Goal: Information Seeking & Learning: Learn about a topic

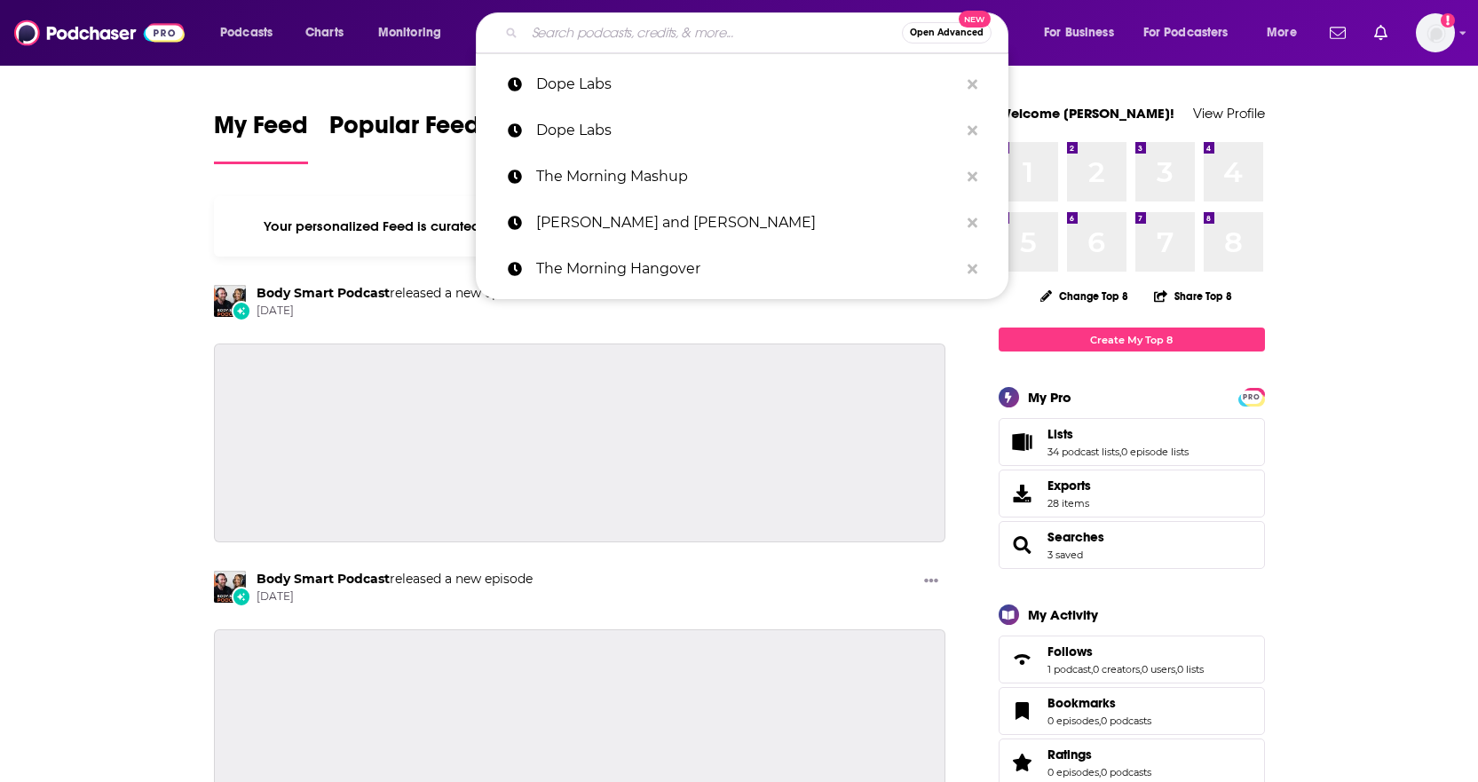
click at [675, 20] on input "Search podcasts, credits, & more..." at bounding box center [713, 33] width 377 height 28
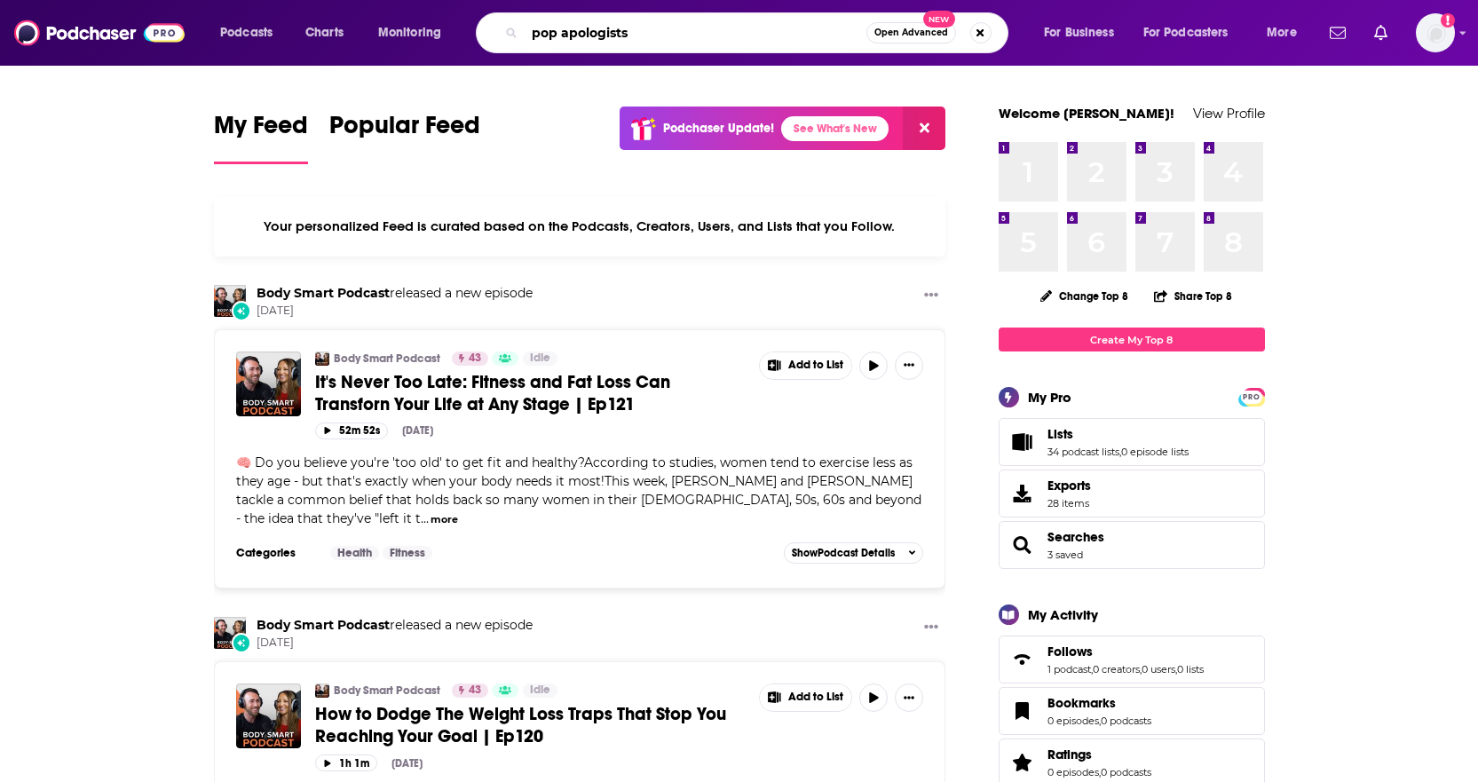
type input "pop apologists"
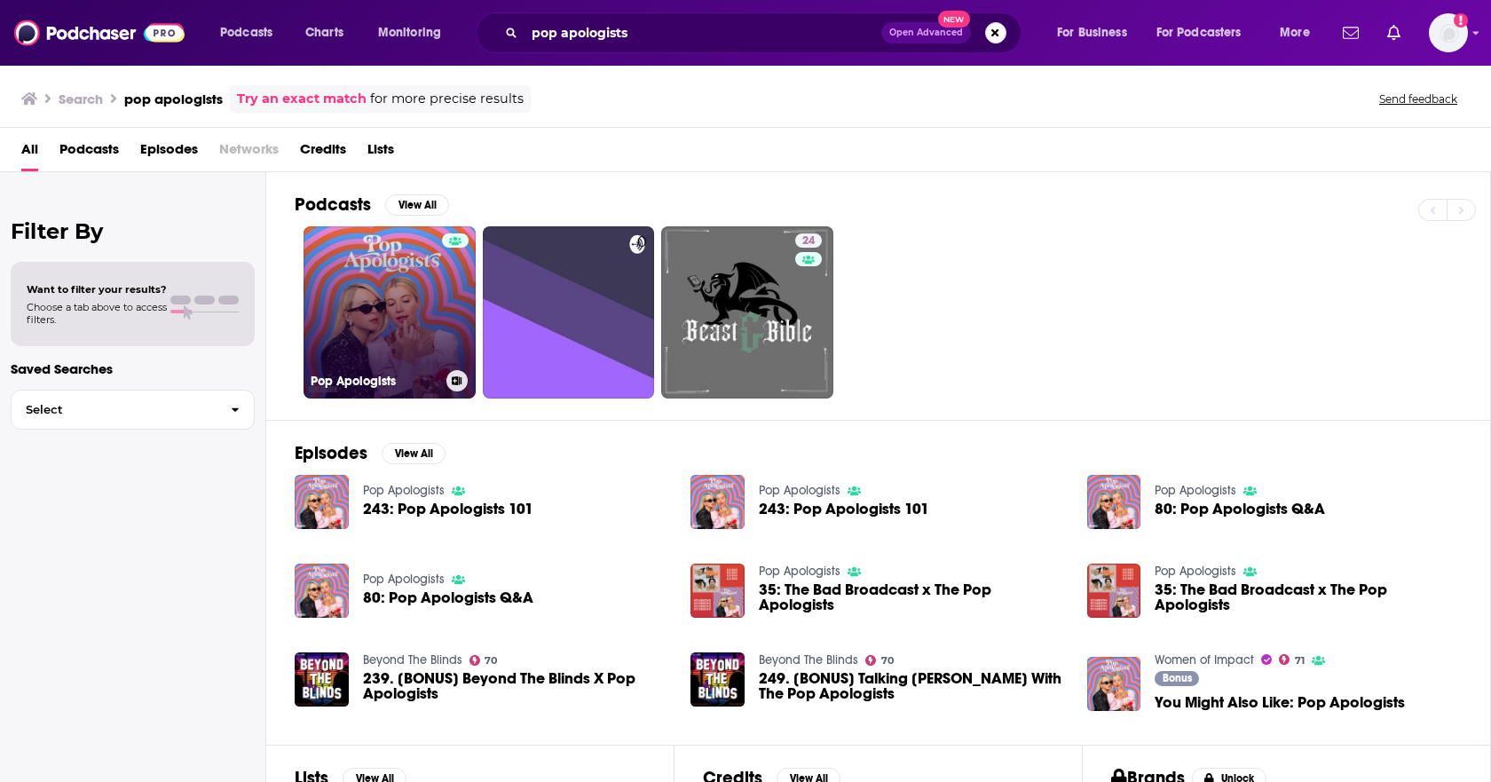
click at [415, 331] on link "Pop Apologists" at bounding box center [390, 312] width 172 height 172
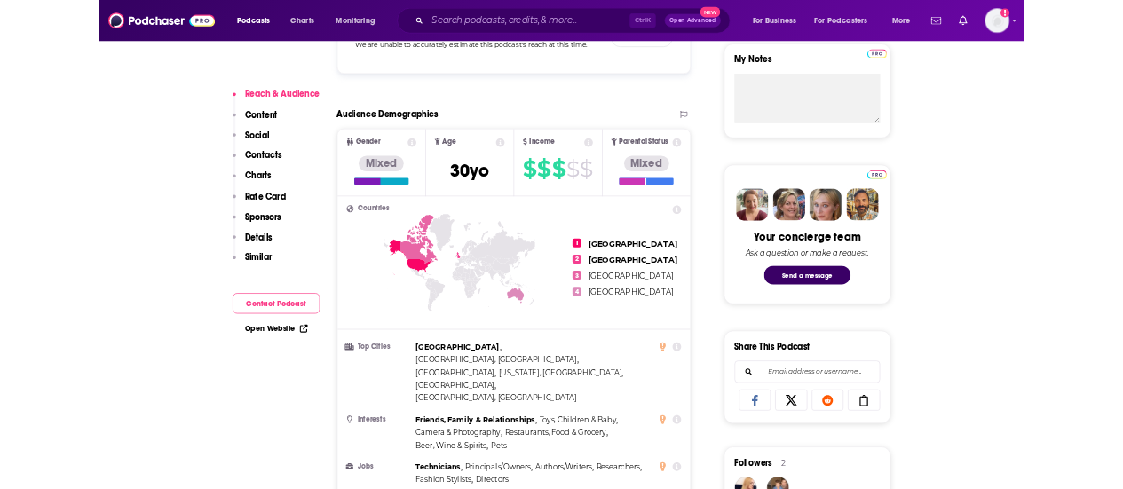
scroll to position [648, 0]
